Goal: Navigation & Orientation: Find specific page/section

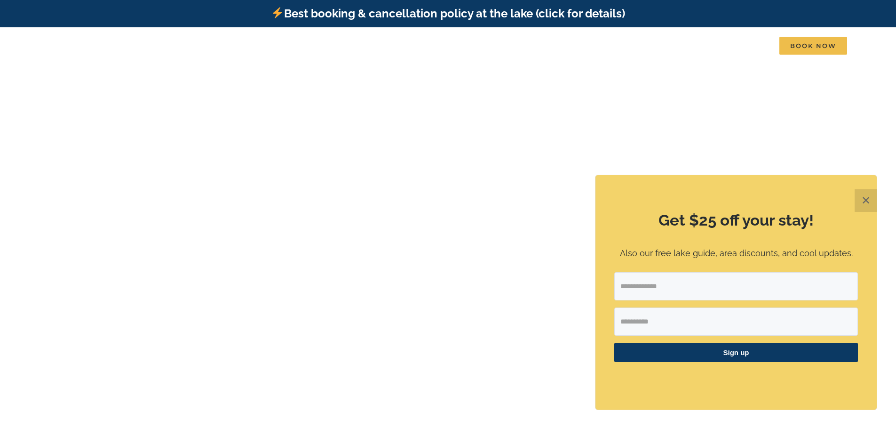
click at [866, 200] on button "✕" at bounding box center [866, 200] width 23 height 23
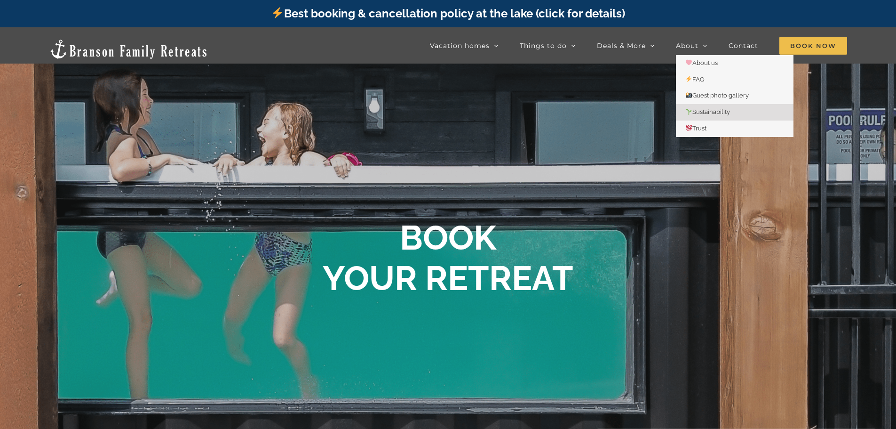
click at [704, 113] on span "Sustainability" at bounding box center [707, 111] width 45 height 7
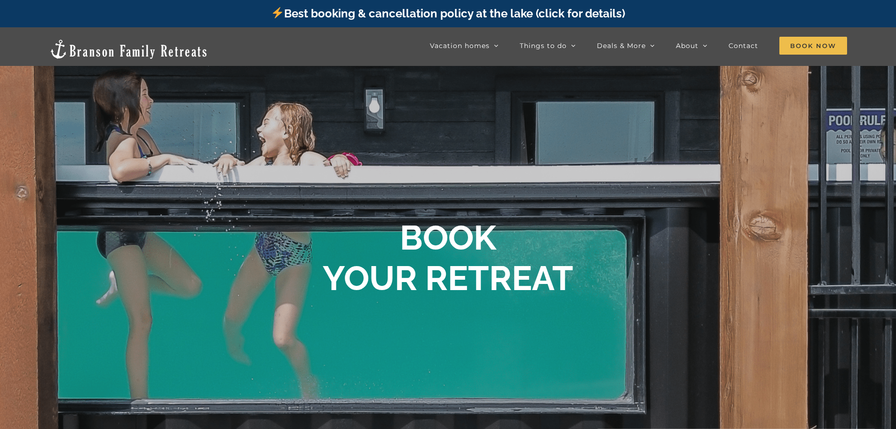
scroll to position [523, 0]
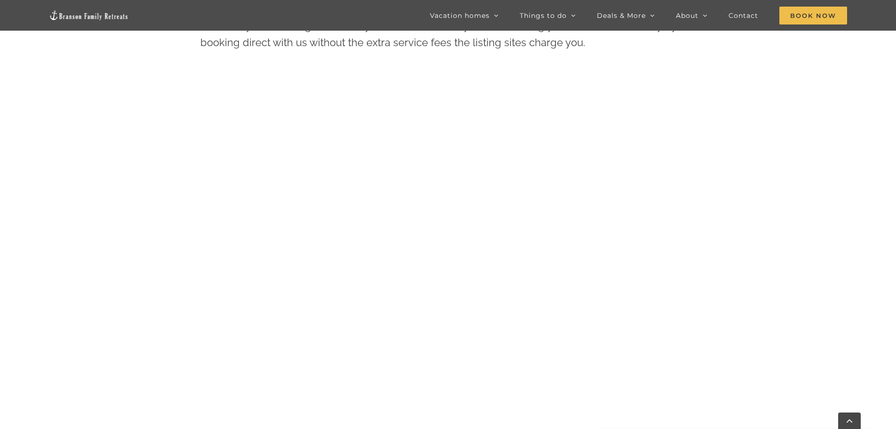
click at [109, 17] on img at bounding box center [89, 15] width 80 height 11
